Goal: Check status: Check status

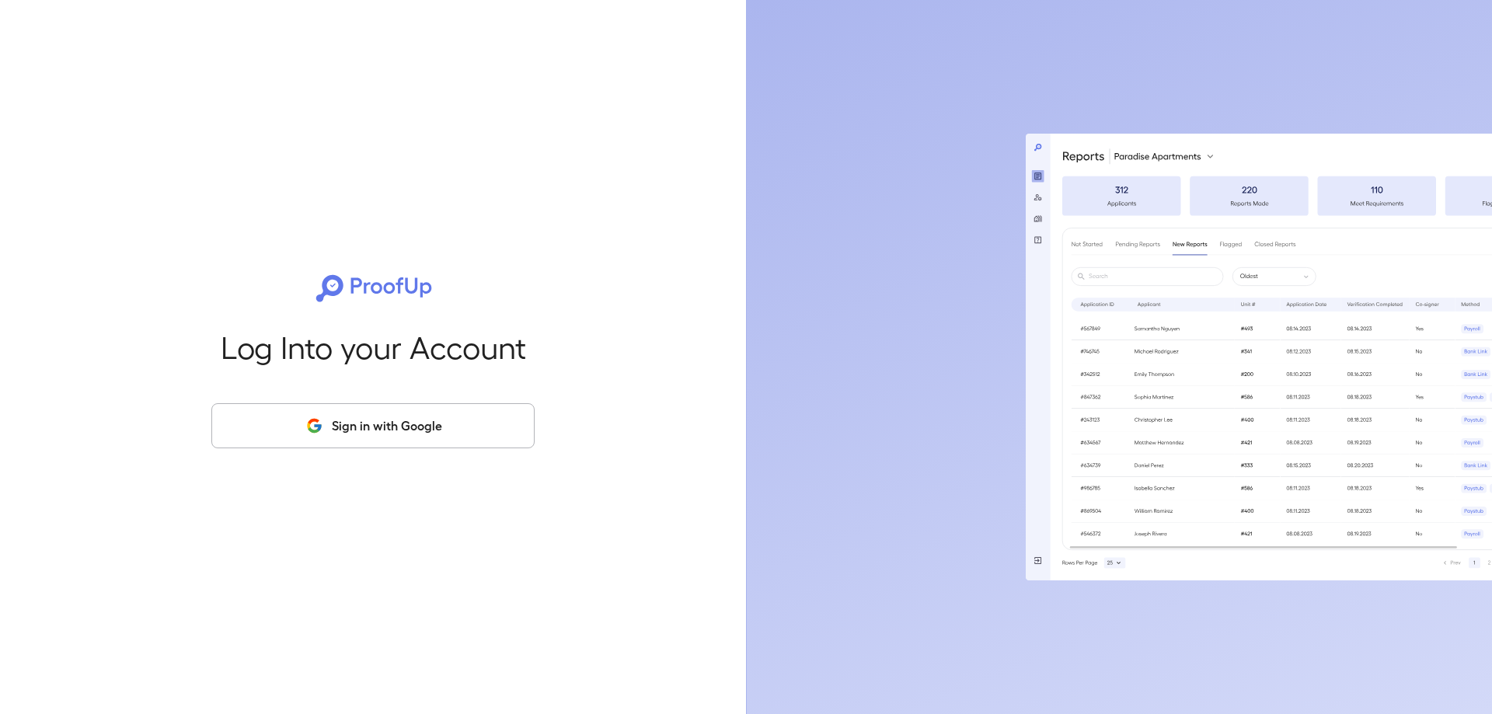
click at [284, 444] on button "Sign in with Google" at bounding box center [372, 425] width 323 height 45
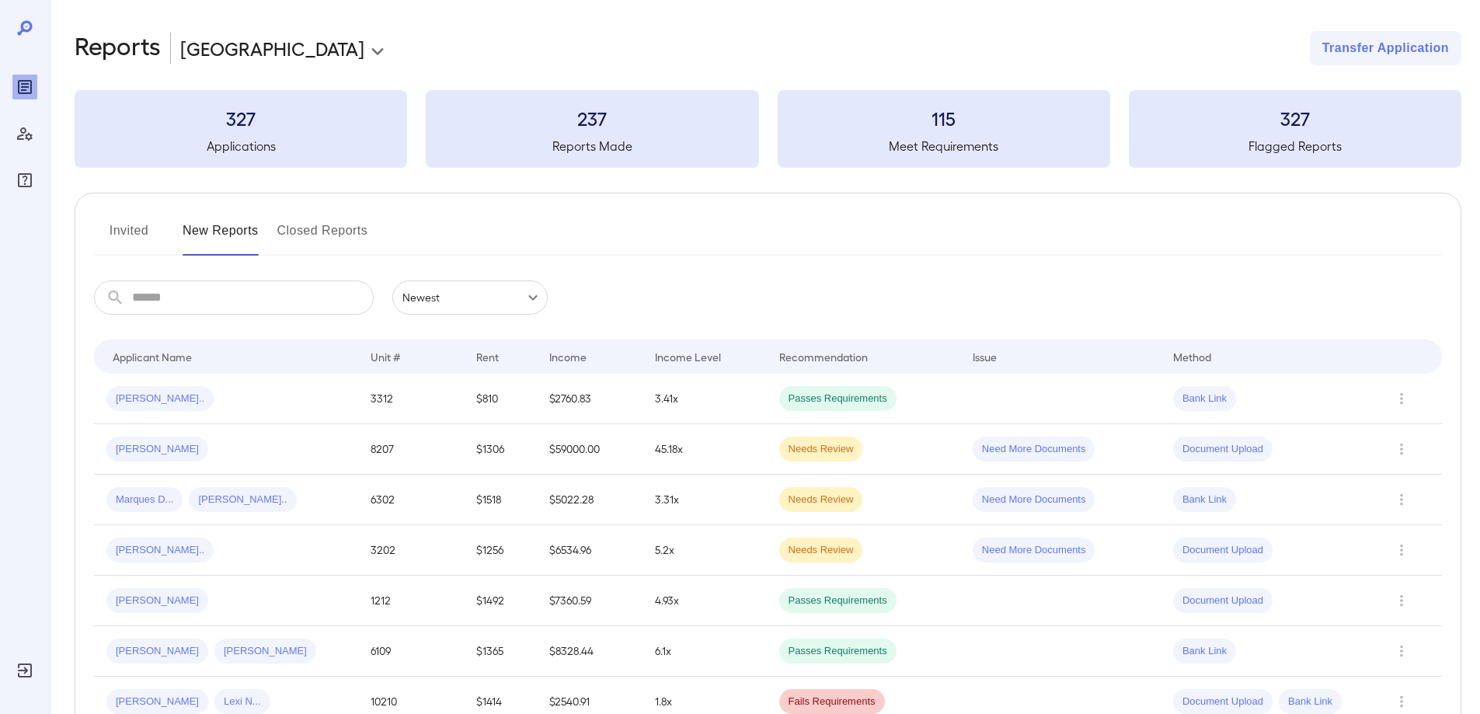
click at [132, 223] on button "Invited" at bounding box center [129, 236] width 70 height 37
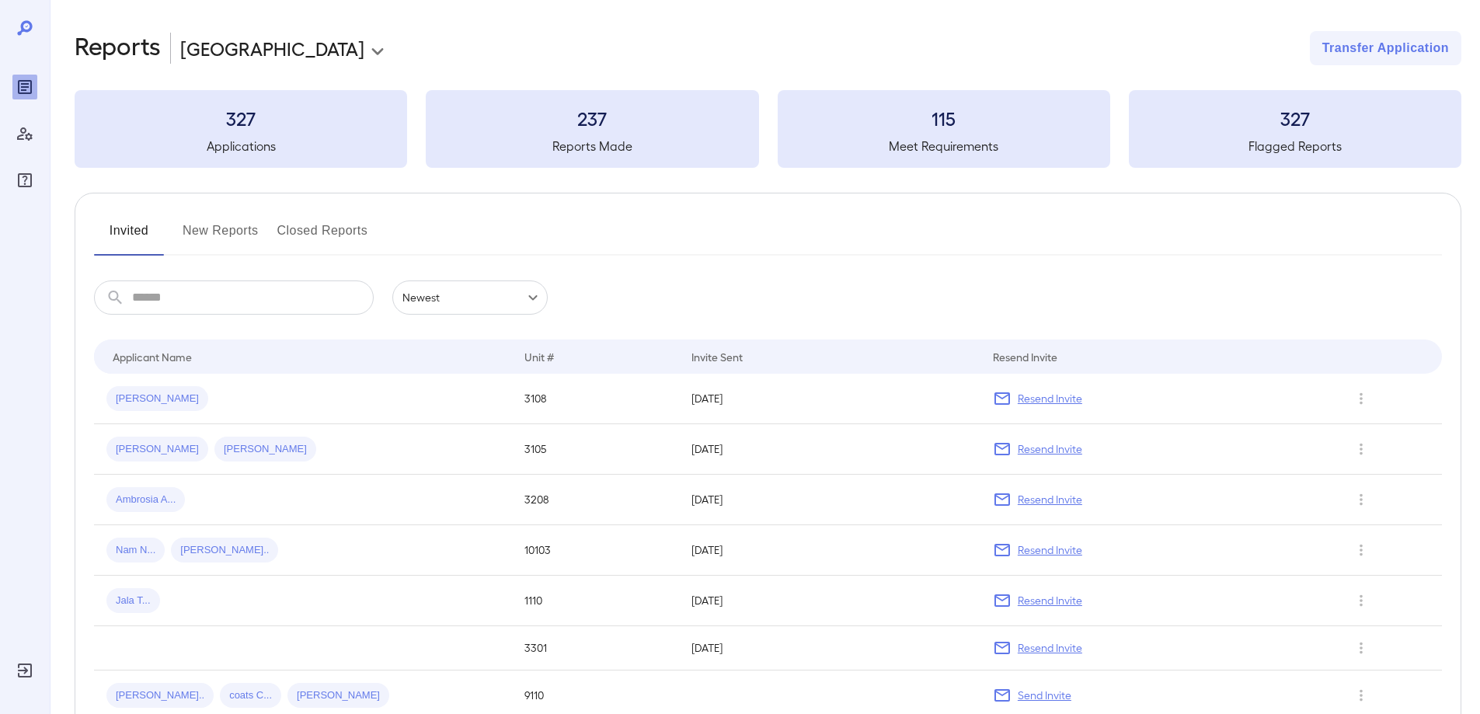
click at [243, 227] on button "New Reports" at bounding box center [221, 236] width 76 height 37
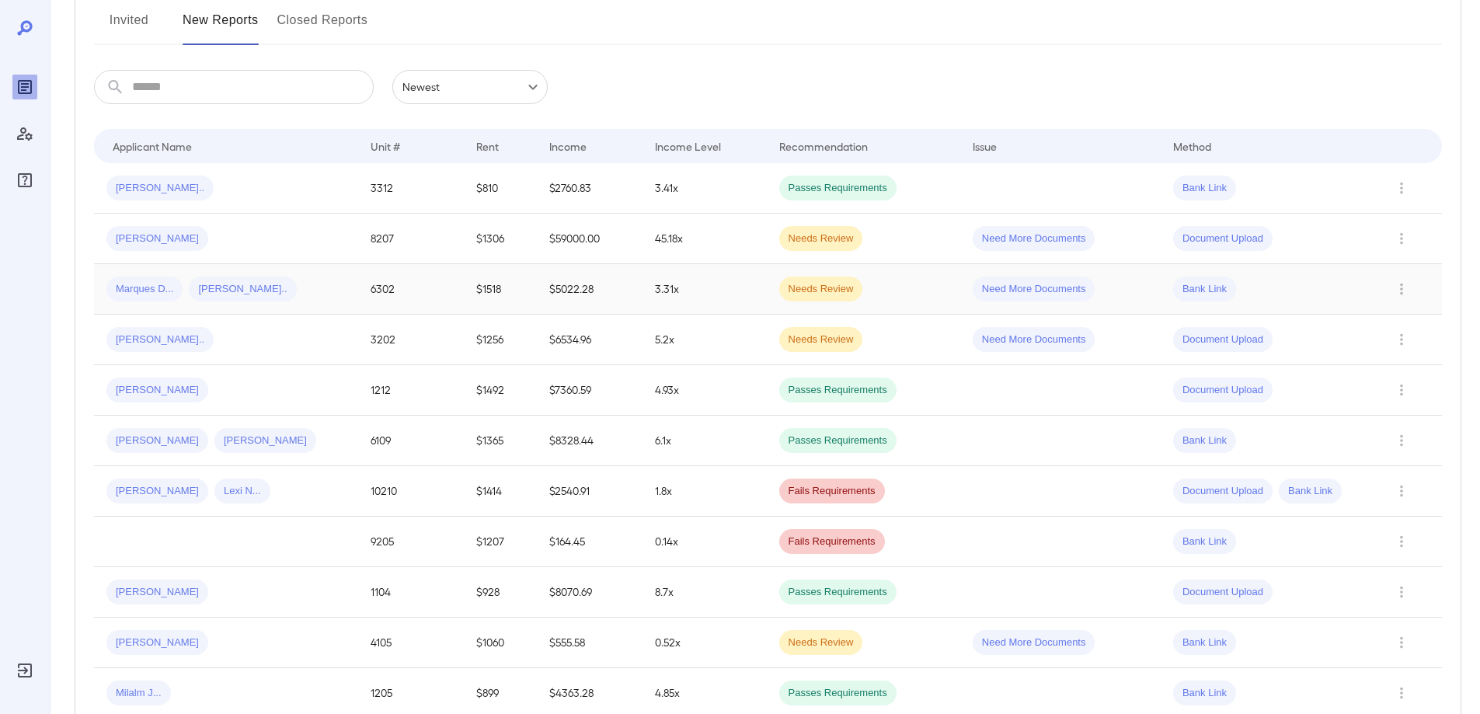
scroll to position [311, 0]
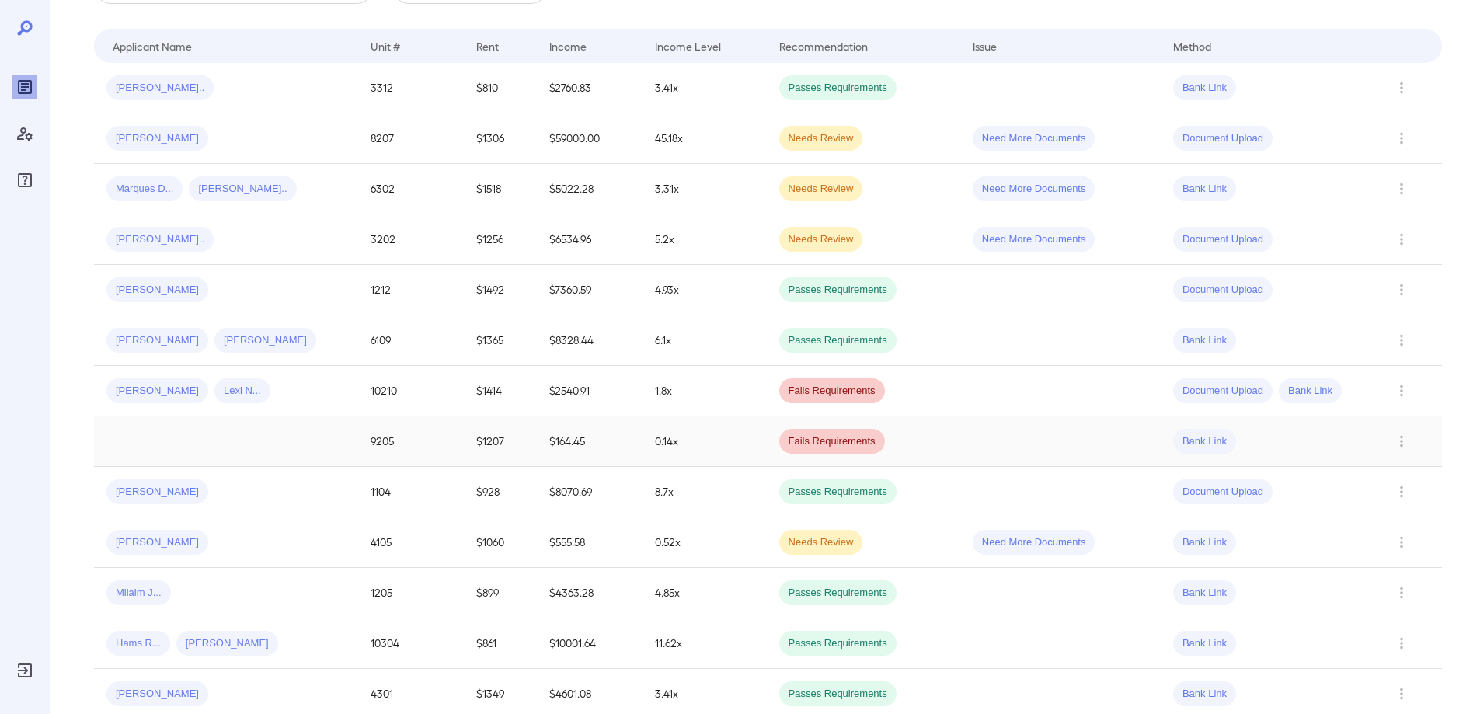
click at [300, 437] on td at bounding box center [226, 442] width 264 height 51
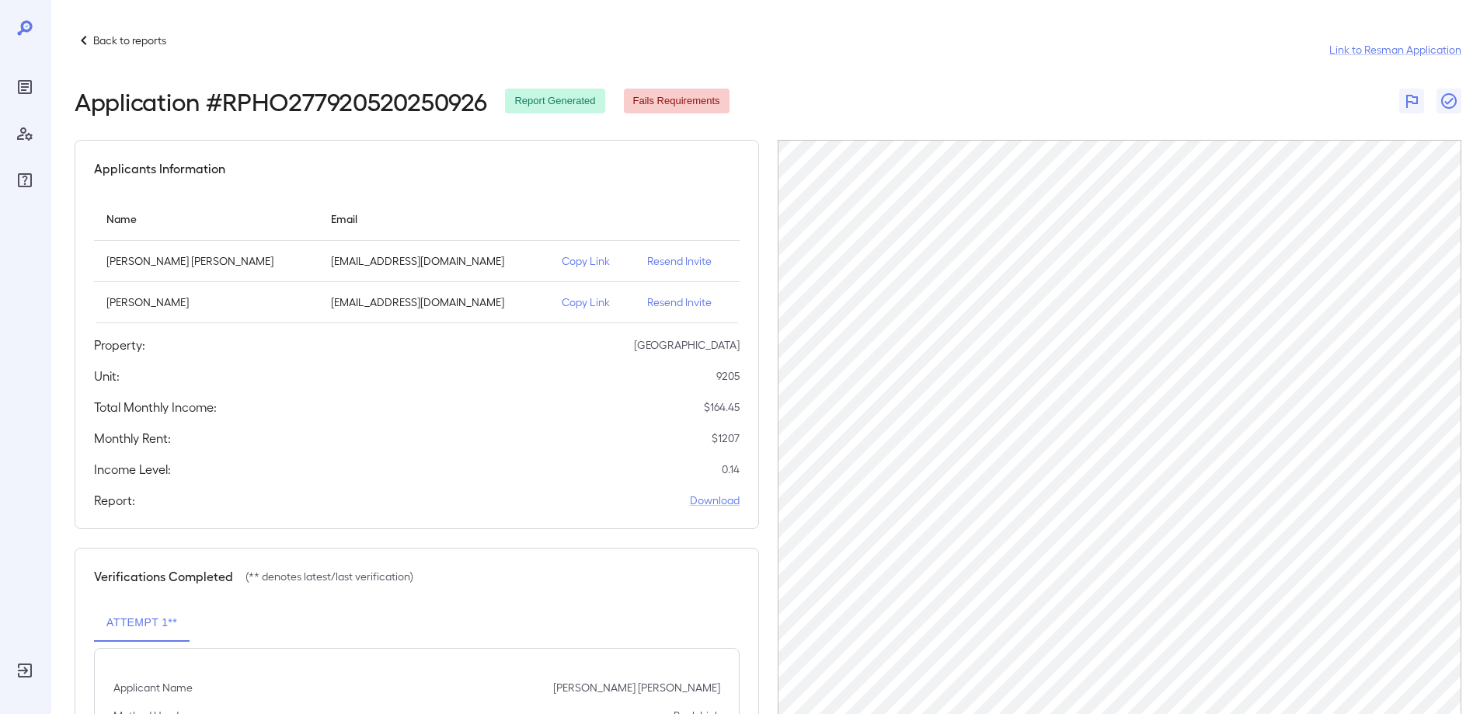
click at [100, 47] on p "Back to reports" at bounding box center [129, 41] width 73 height 16
